Goal: Find specific fact: Find specific fact

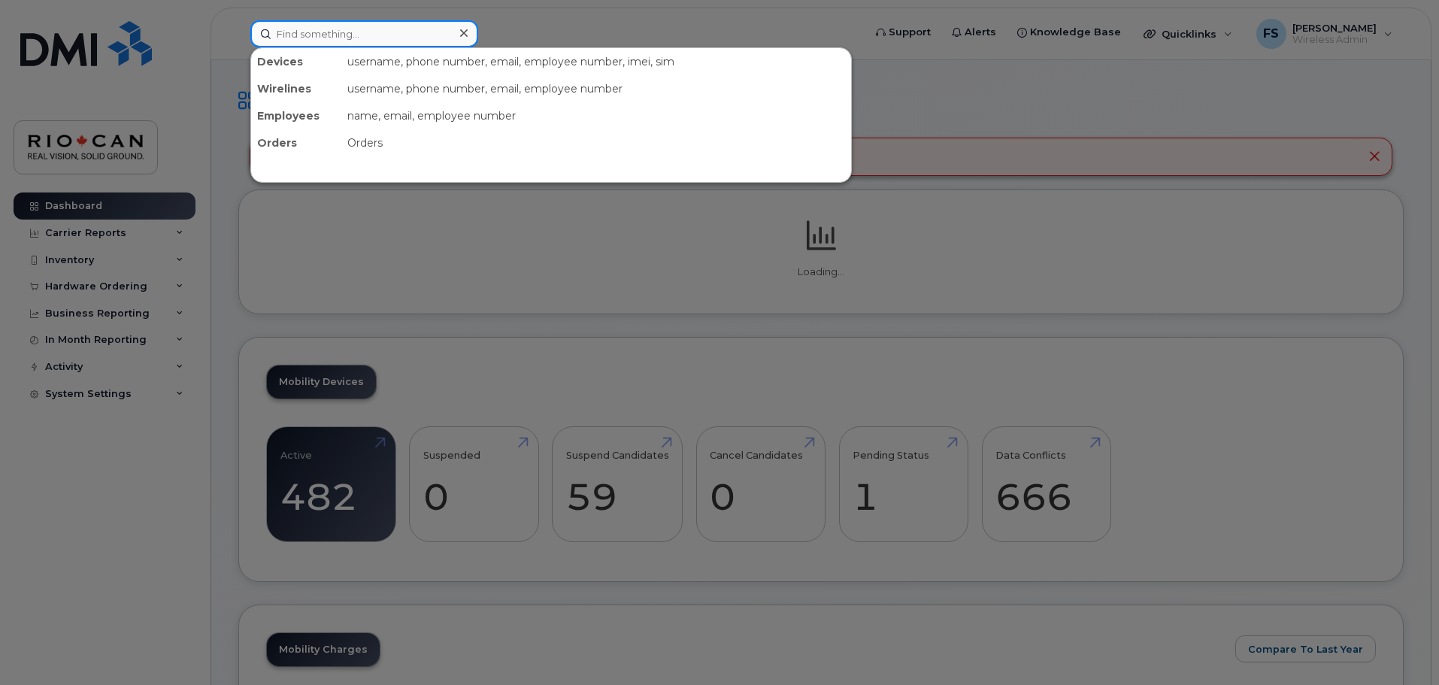
click at [350, 35] on input at bounding box center [364, 33] width 228 height 27
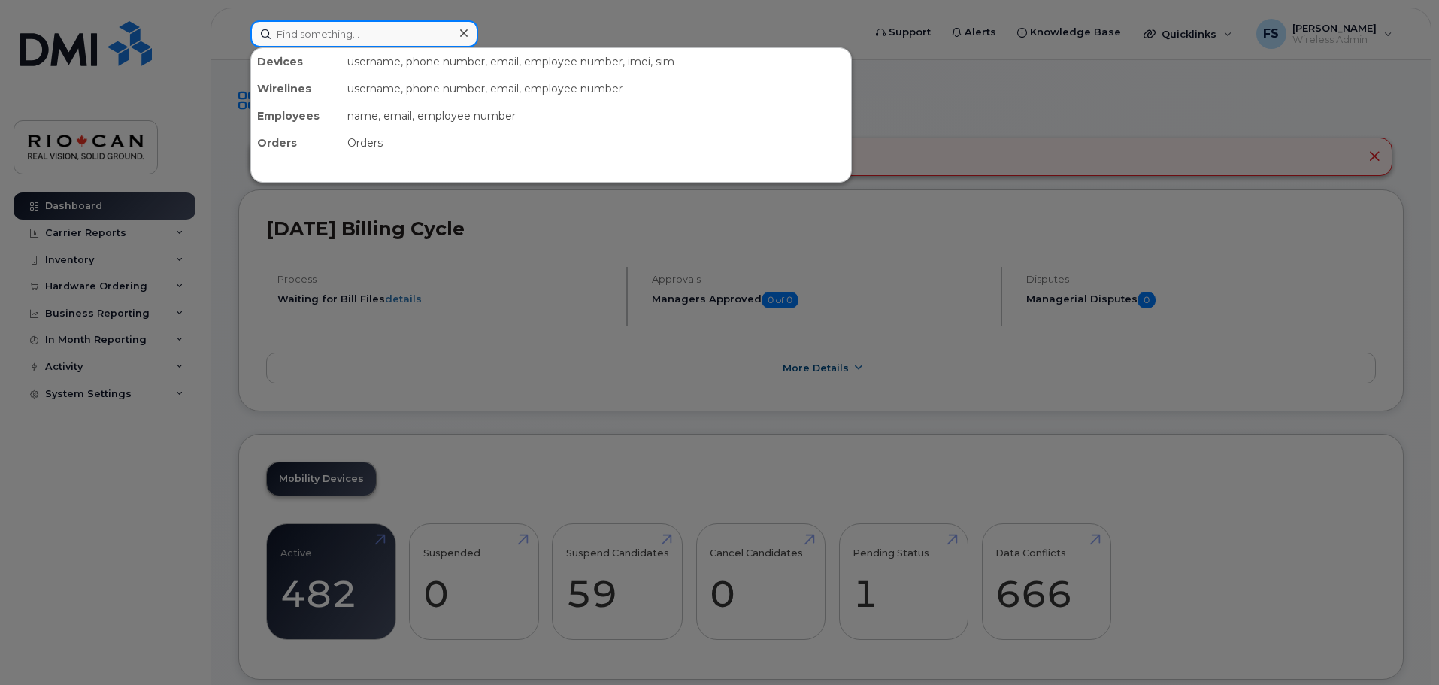
paste input "[PHONE_NUMBER]"
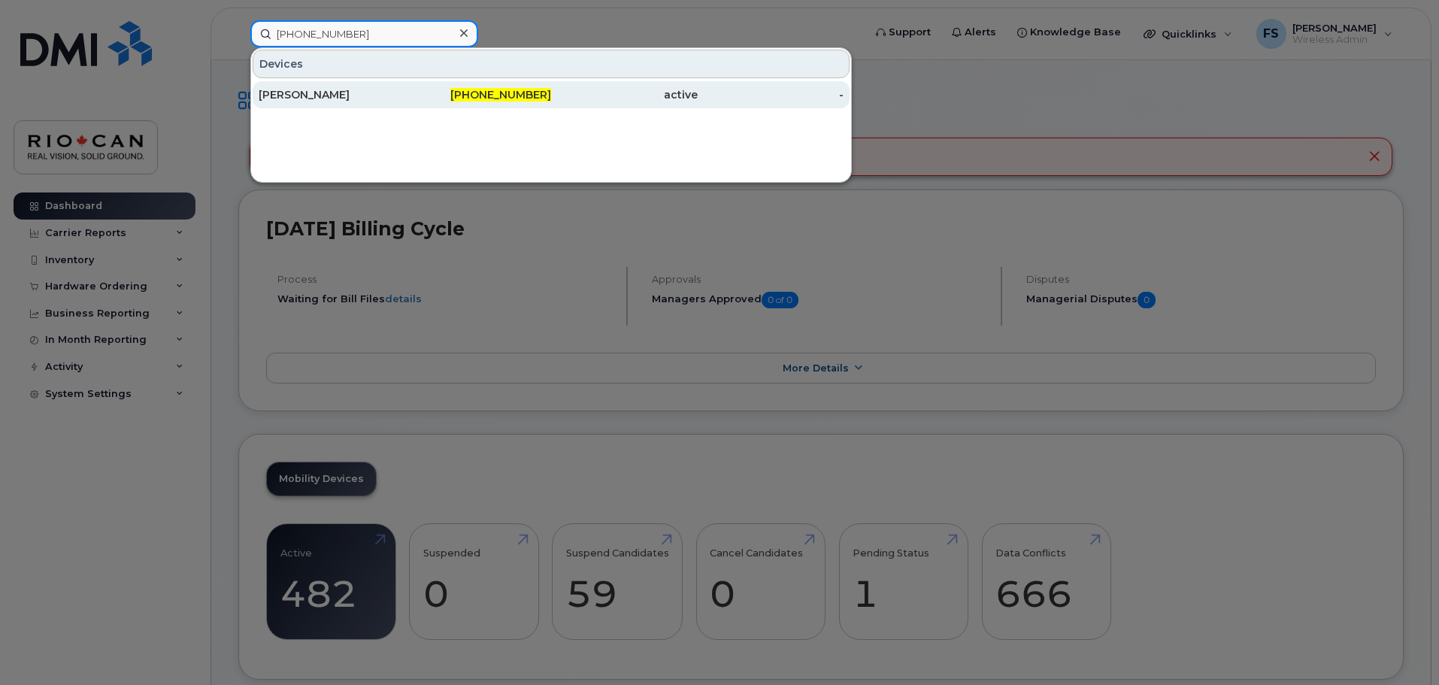
type input "[PHONE_NUMBER]"
click at [356, 89] on div "[PERSON_NAME]" at bounding box center [332, 94] width 147 height 15
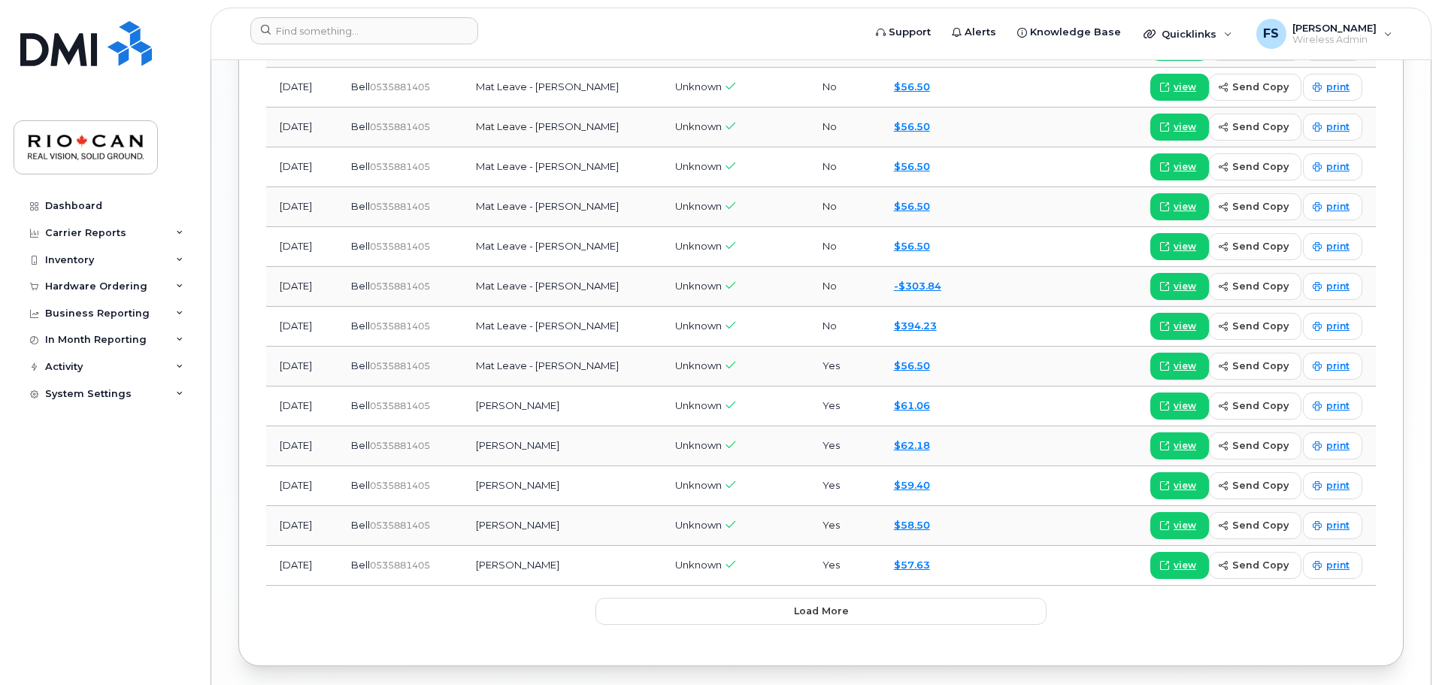
scroll to position [1840, 0]
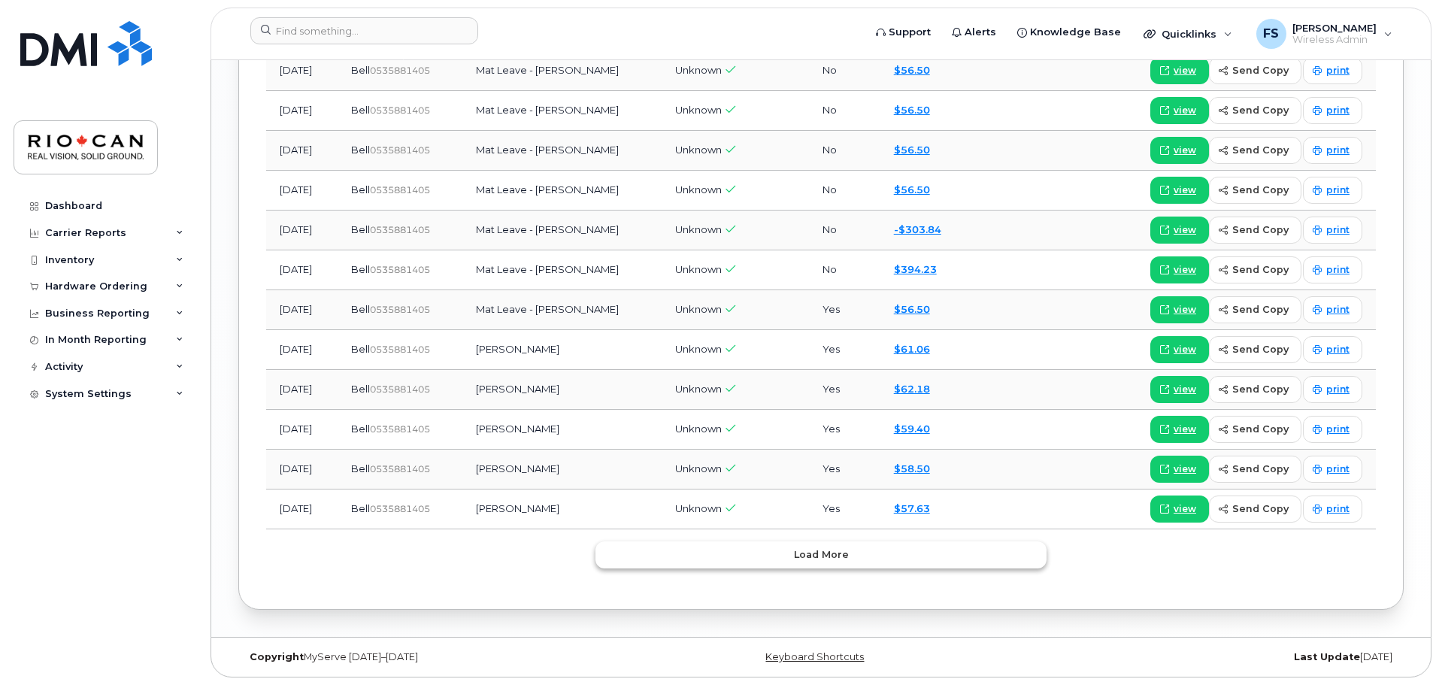
click at [806, 546] on button "Load more" at bounding box center [820, 554] width 451 height 27
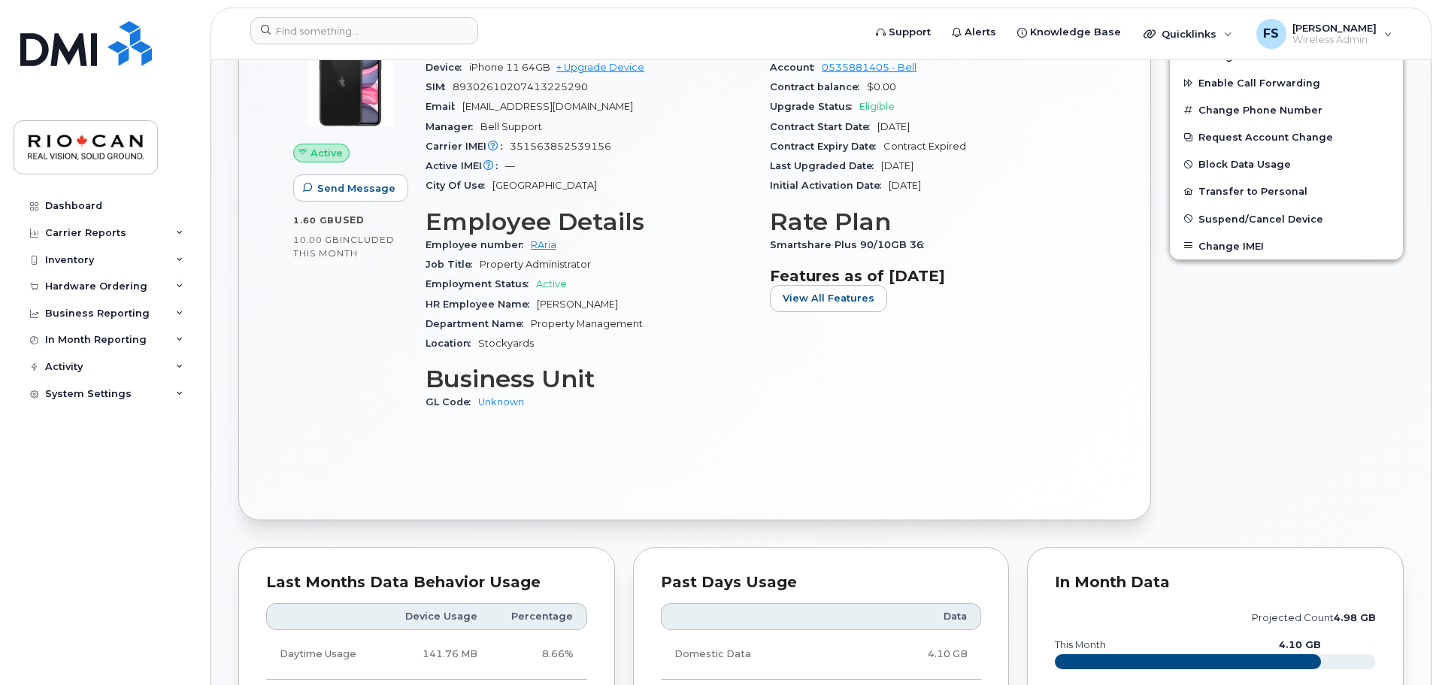
scroll to position [186, 0]
